Goal: Navigation & Orientation: Go to known website

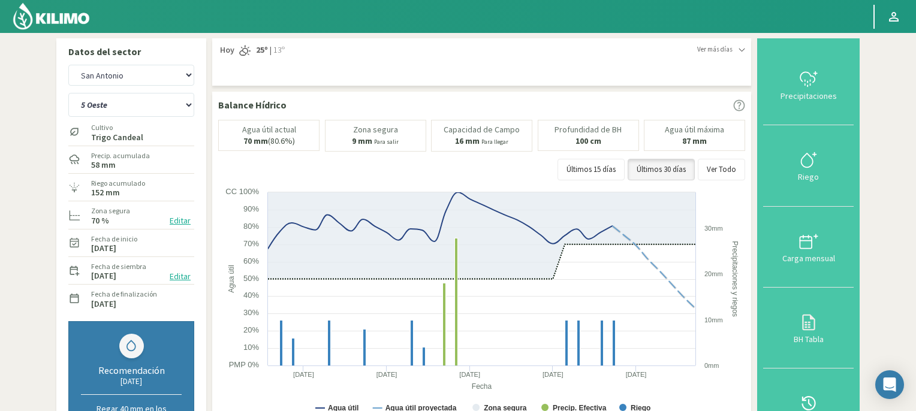
select select "18: Object"
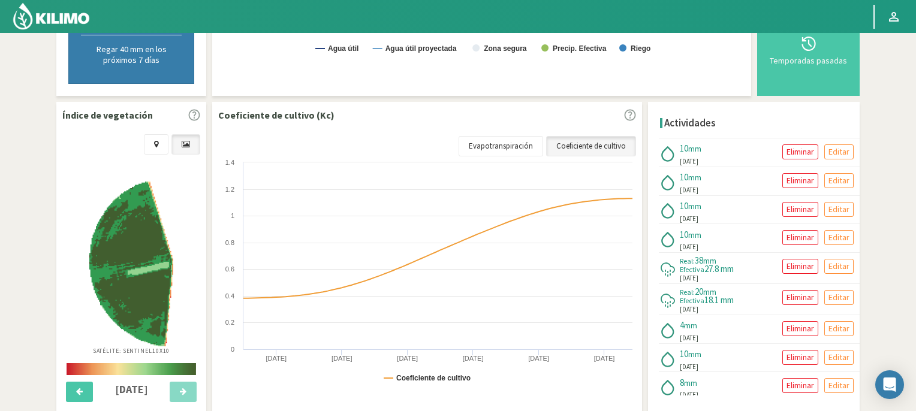
click at [49, 16] on img at bounding box center [51, 16] width 79 height 29
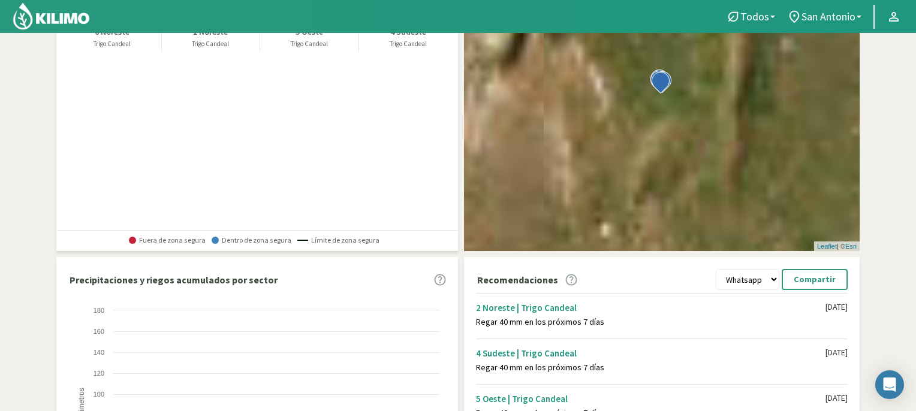
scroll to position [312, 0]
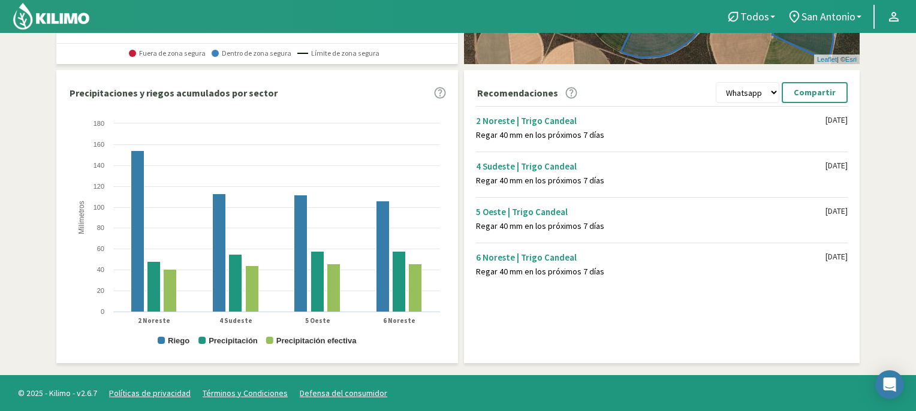
click at [68, 17] on img at bounding box center [51, 16] width 79 height 29
